Goal: Navigation & Orientation: Find specific page/section

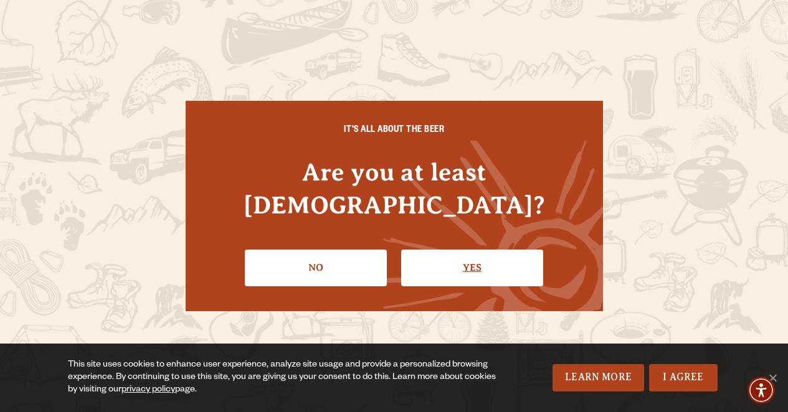
click at [486, 250] on link "Yes" at bounding box center [472, 268] width 142 height 36
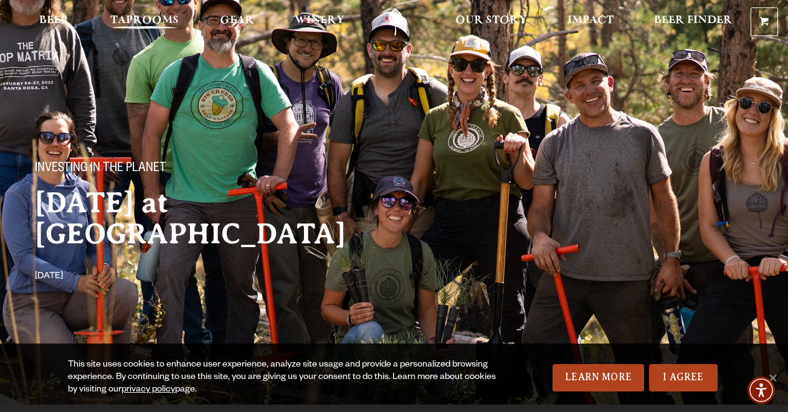
click at [137, 19] on span "Taprooms" at bounding box center [144, 21] width 69 height 10
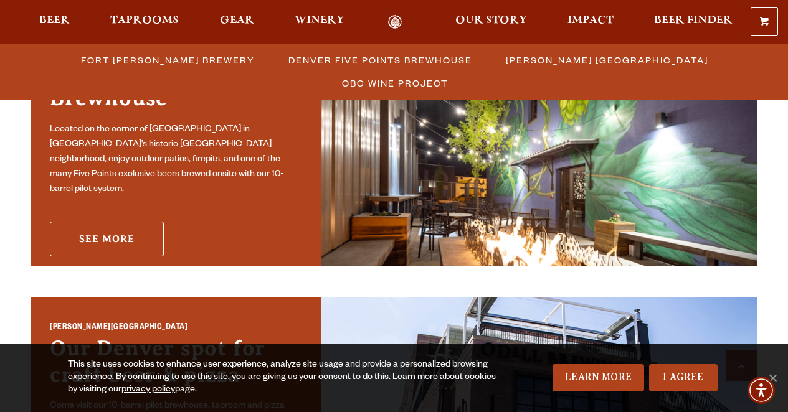
scroll to position [694, 0]
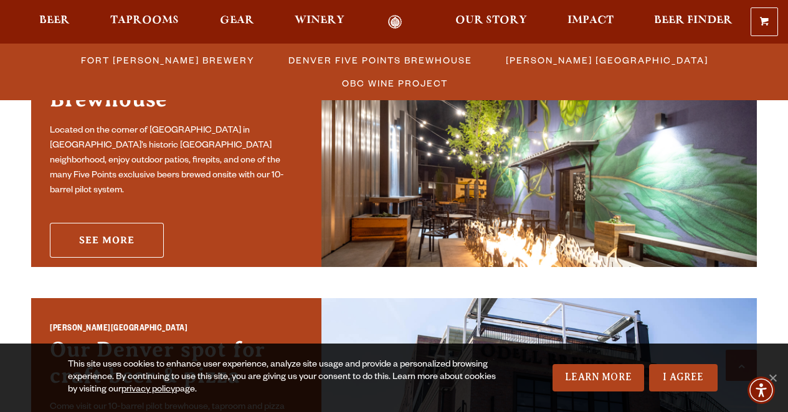
click at [98, 227] on link "See More" at bounding box center [107, 240] width 114 height 35
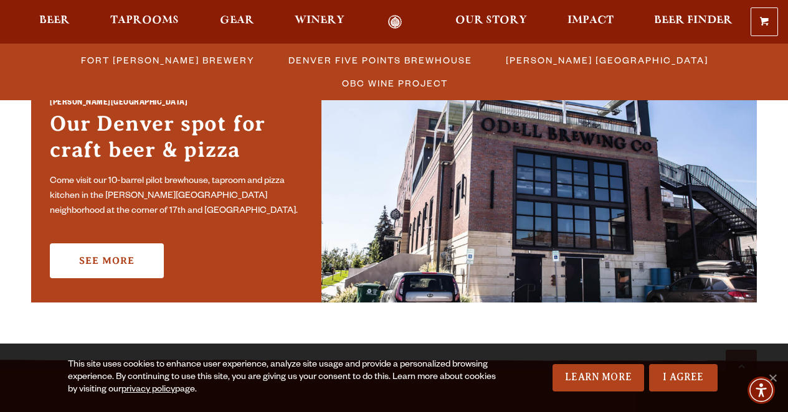
scroll to position [924, 0]
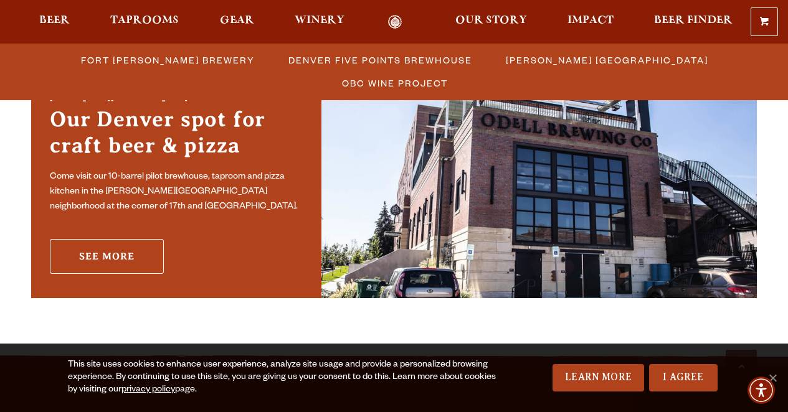
click at [83, 257] on link "See More" at bounding box center [107, 256] width 114 height 35
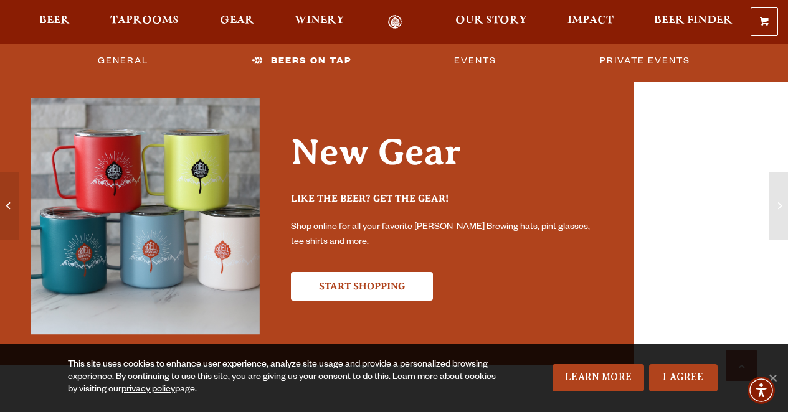
scroll to position [3167, 0]
